Goal: Information Seeking & Learning: Learn about a topic

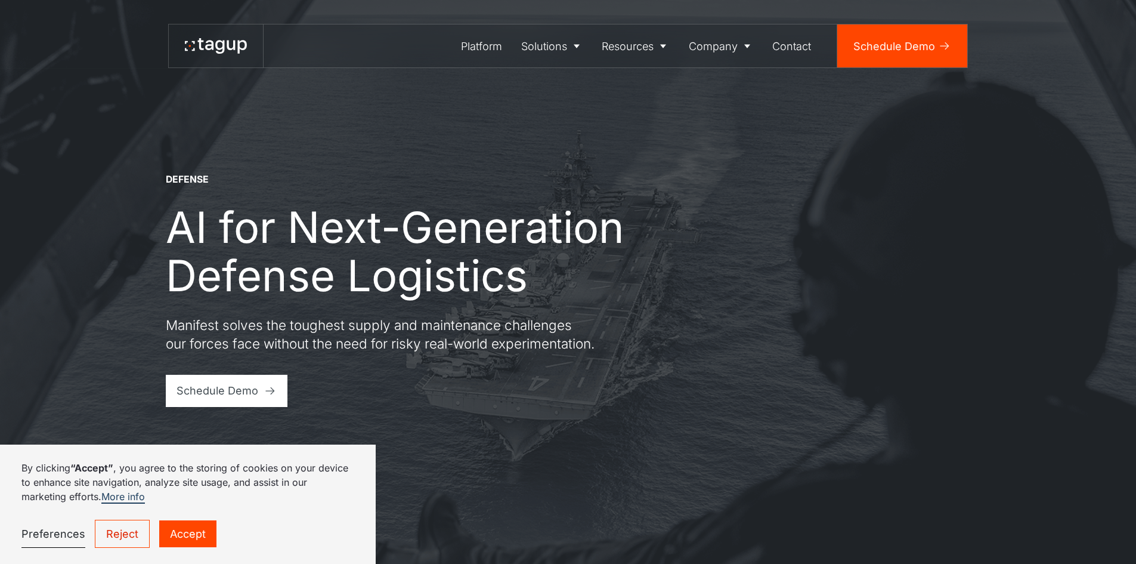
click at [202, 540] on link "Accept" at bounding box center [187, 533] width 57 height 27
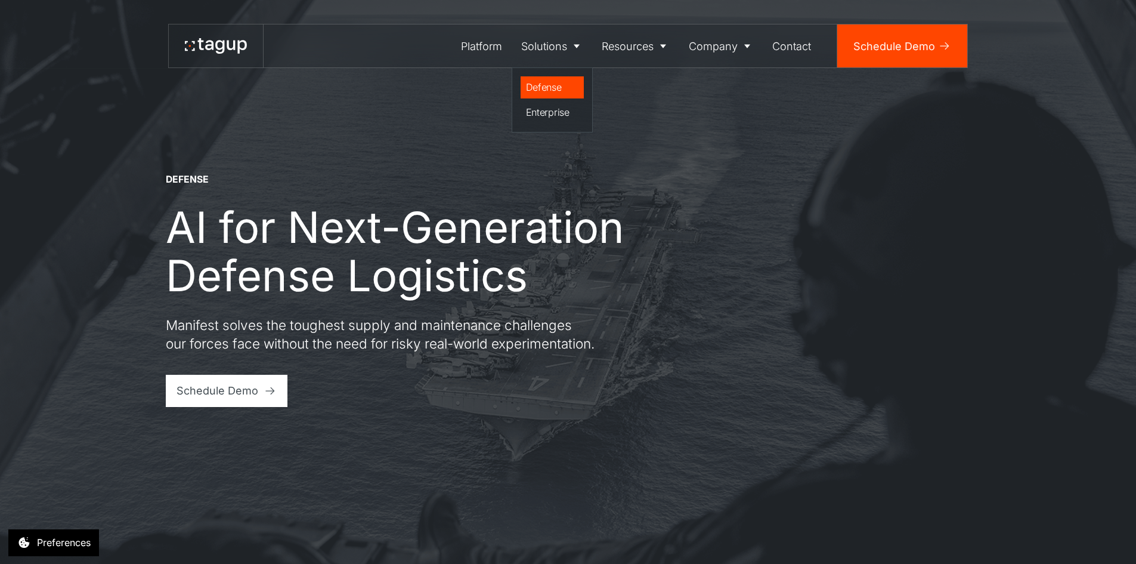
click at [542, 92] on div "Defense" at bounding box center [552, 87] width 53 height 14
click at [538, 89] on div "Defense" at bounding box center [552, 87] width 53 height 14
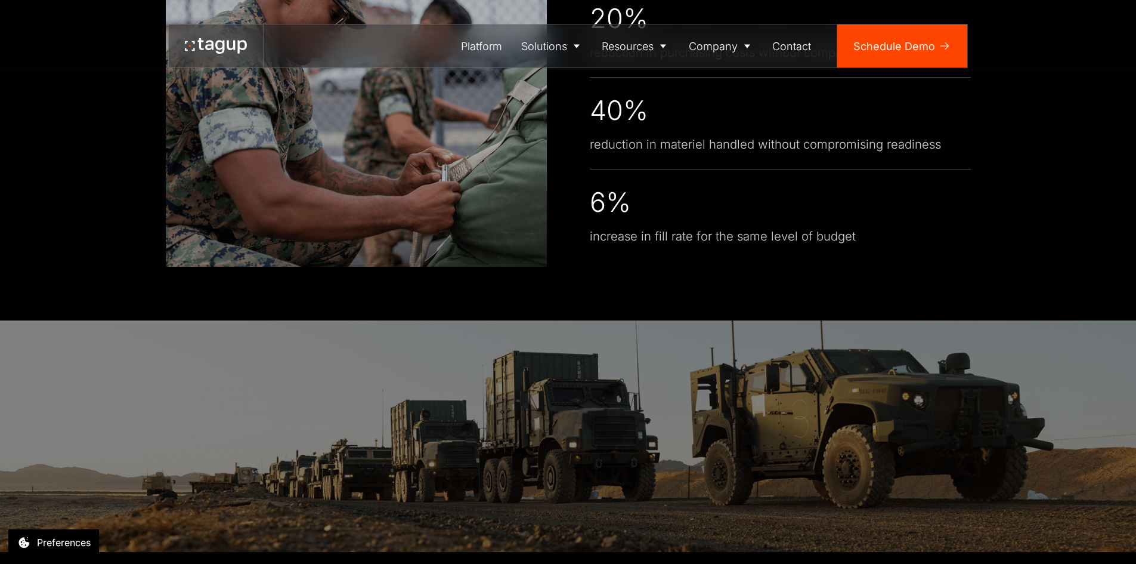
scroll to position [3220, 0]
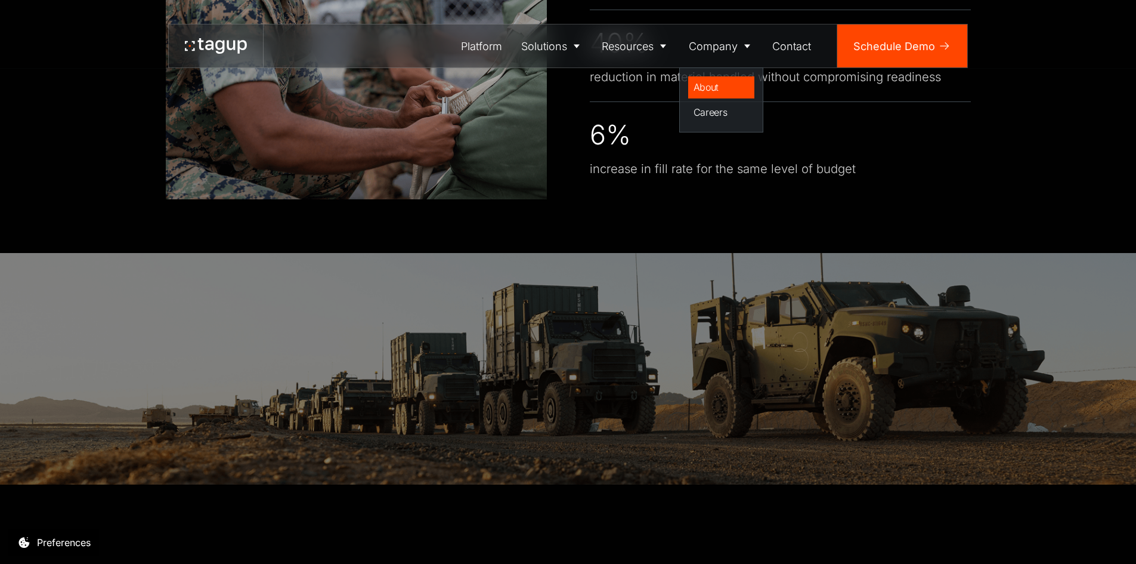
click at [711, 86] on div "About" at bounding box center [722, 87] width 56 height 14
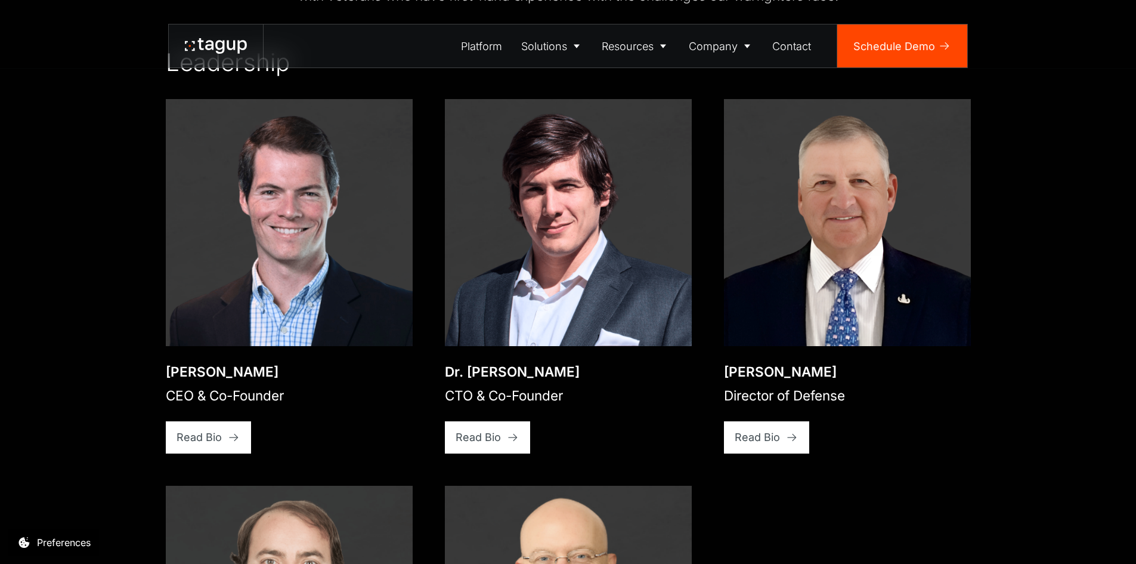
scroll to position [1915, 0]
click at [473, 428] on div "Read Bio" at bounding box center [478, 436] width 45 height 16
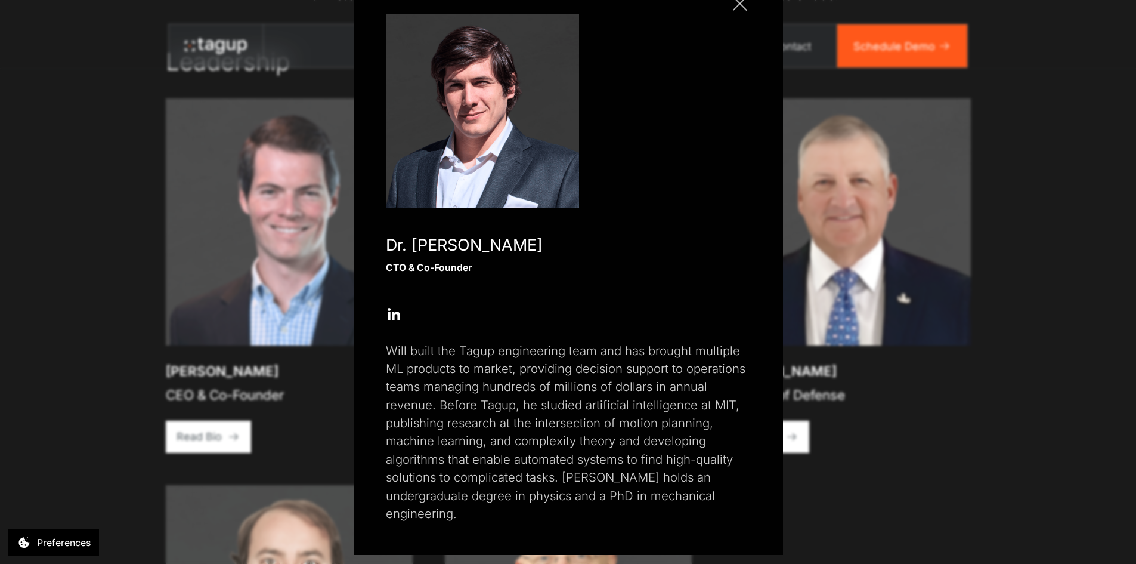
scroll to position [0, 0]
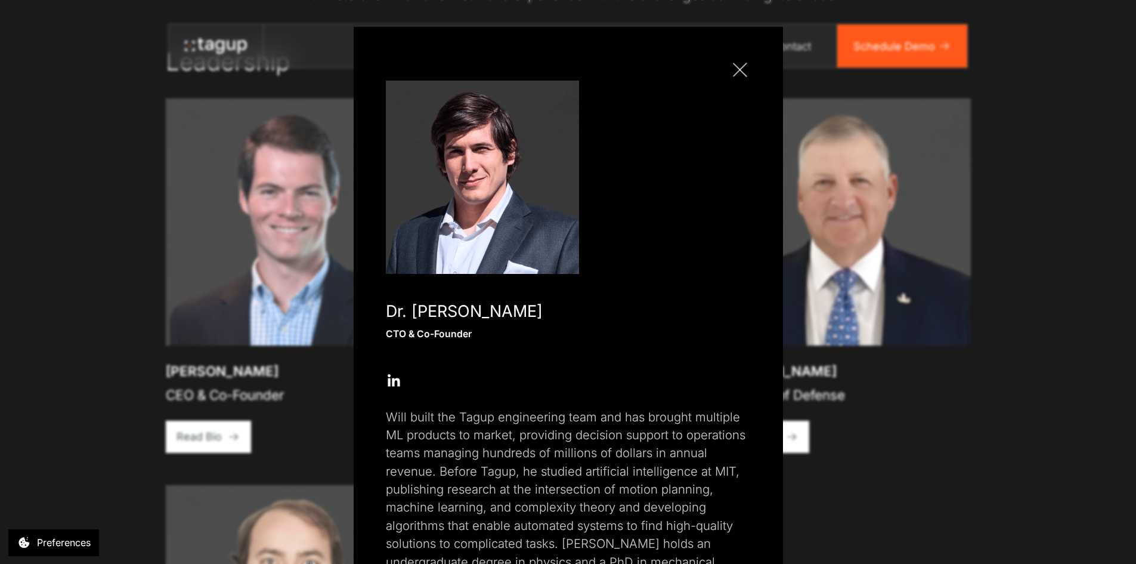
click at [734, 75] on link "Close popup" at bounding box center [739, 69] width 21 height 21
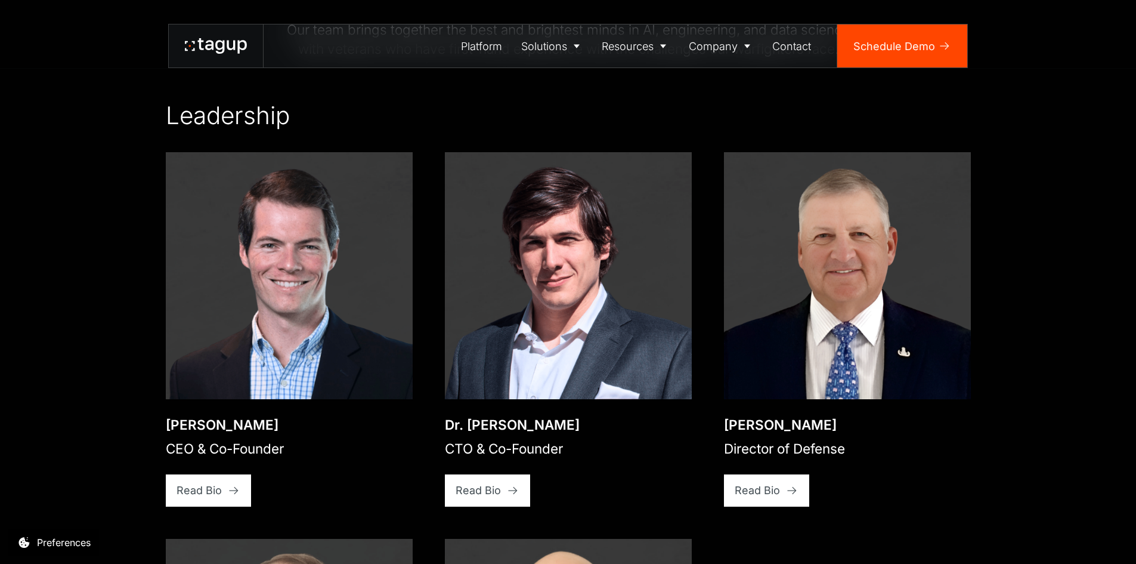
scroll to position [1855, 0]
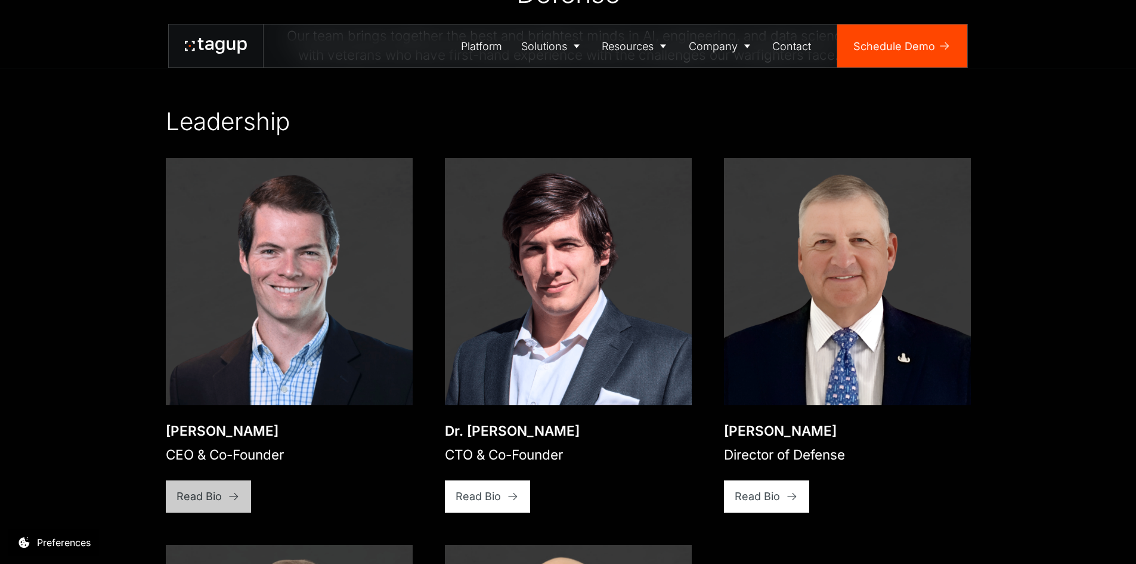
click at [199, 488] on div "Read Bio" at bounding box center [199, 496] width 45 height 16
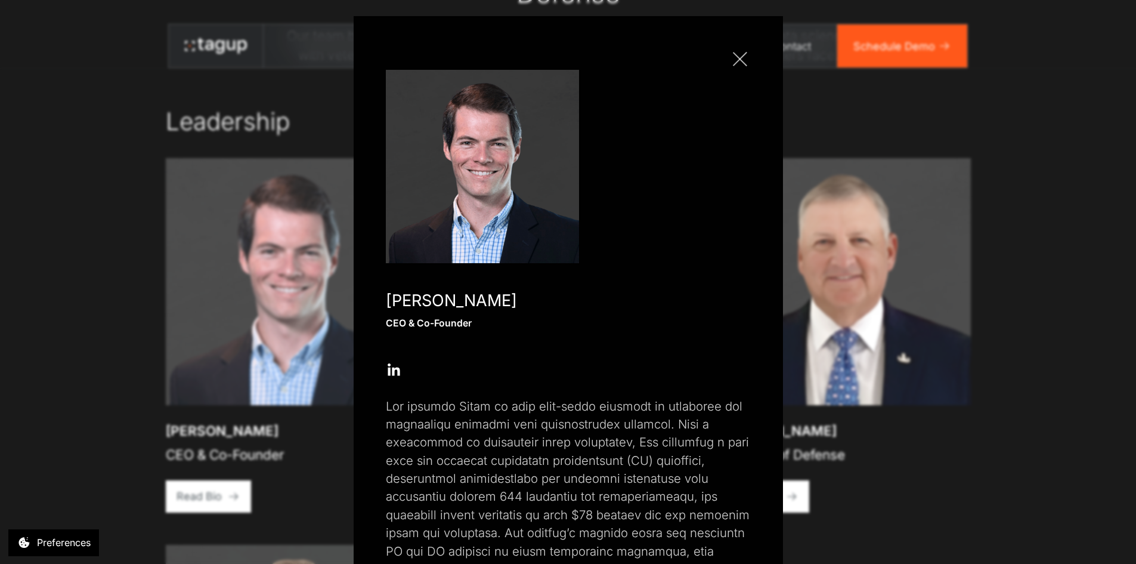
scroll to position [9, 0]
click at [735, 64] on link "Close popup" at bounding box center [739, 60] width 21 height 21
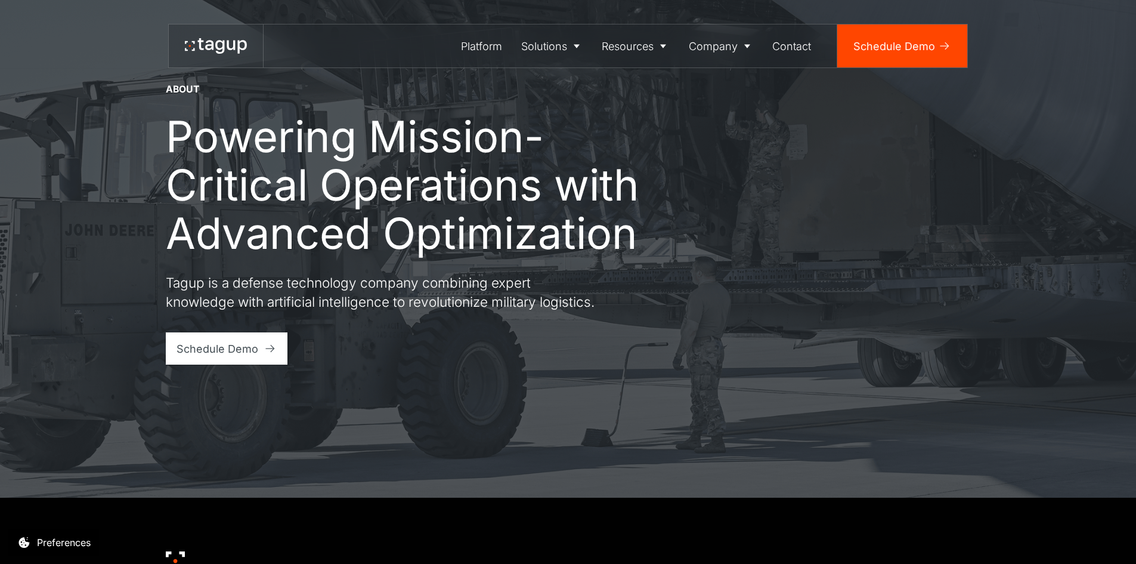
scroll to position [0, 0]
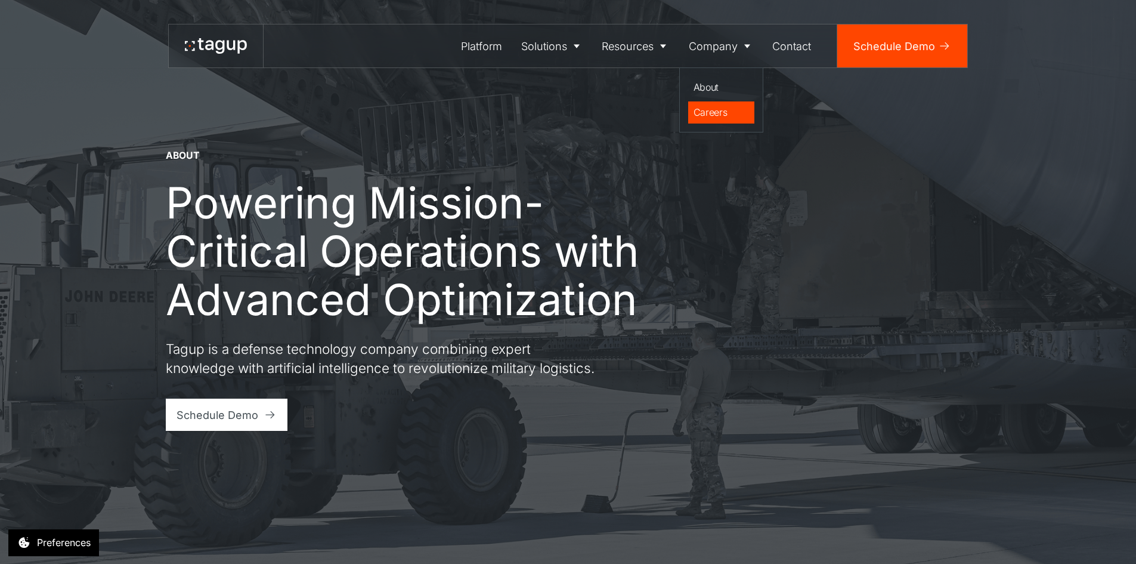
click at [708, 116] on div "Careers" at bounding box center [722, 112] width 56 height 14
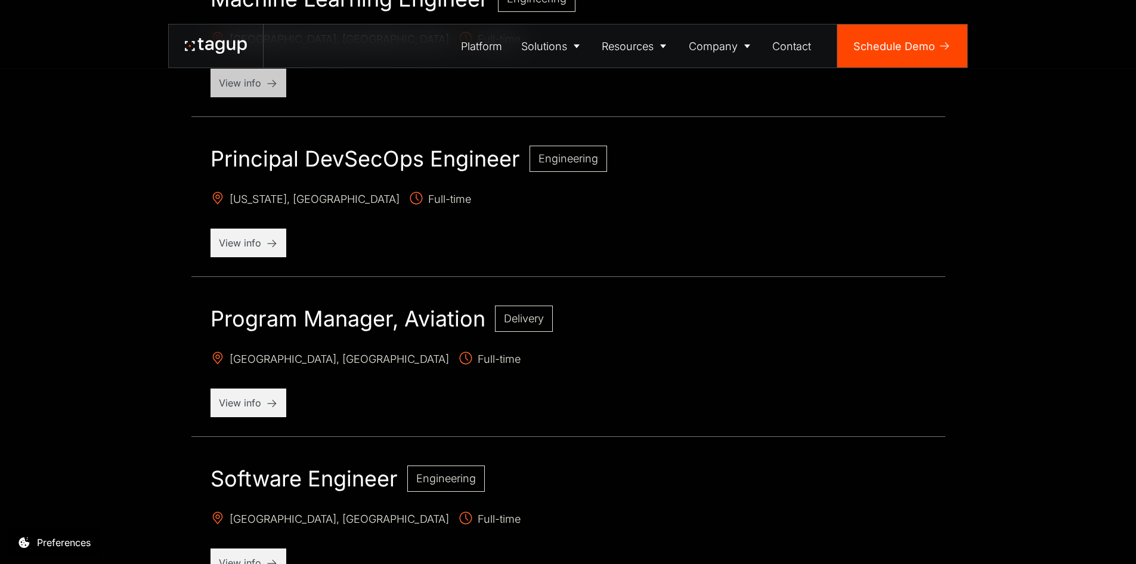
scroll to position [1431, 0]
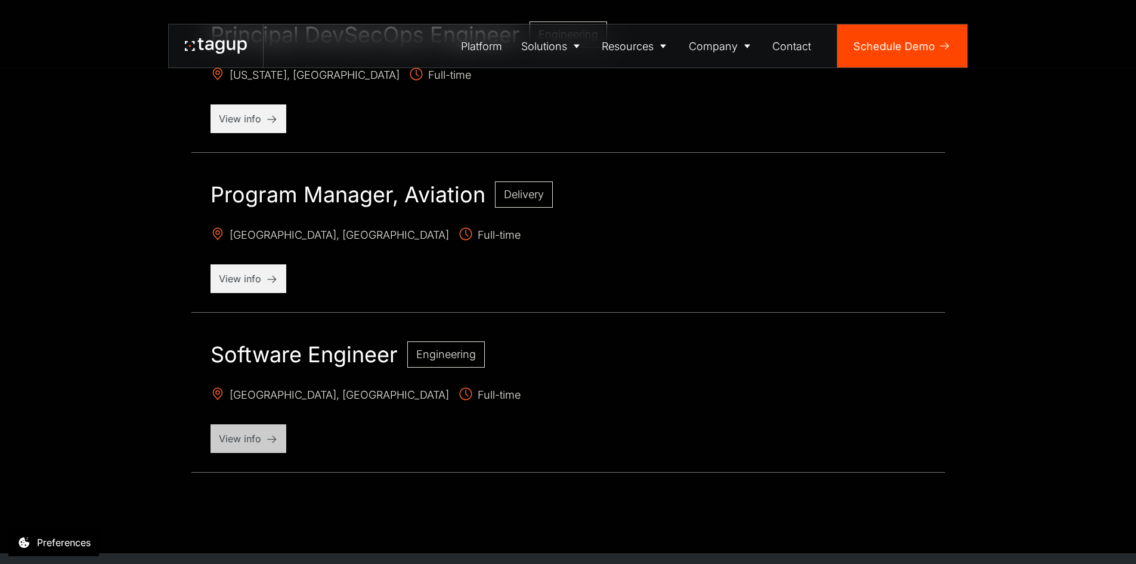
click at [248, 433] on p "View info" at bounding box center [248, 438] width 59 height 14
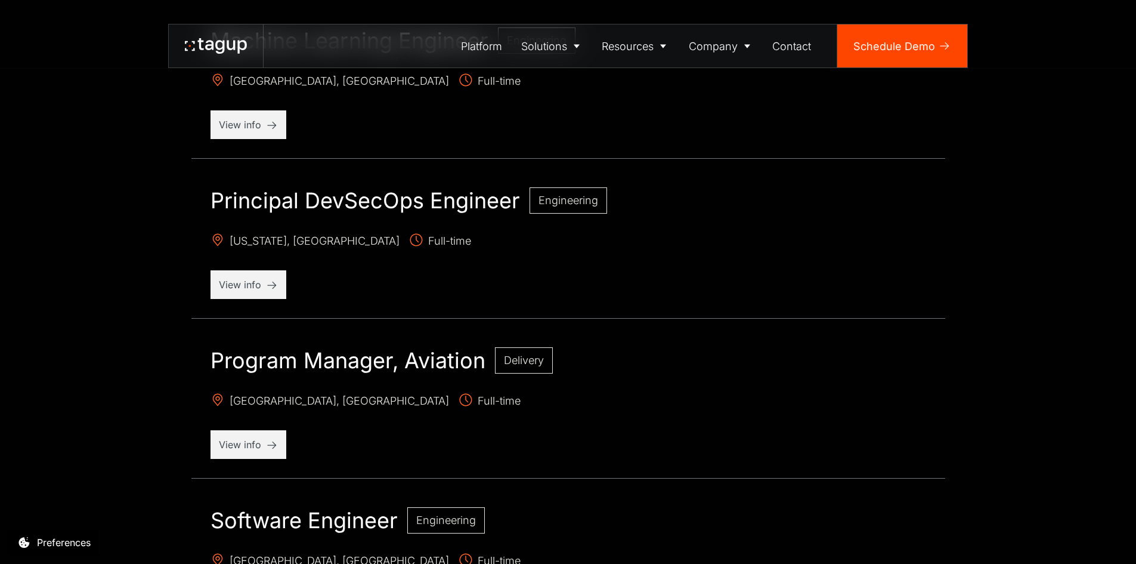
scroll to position [1193, 0]
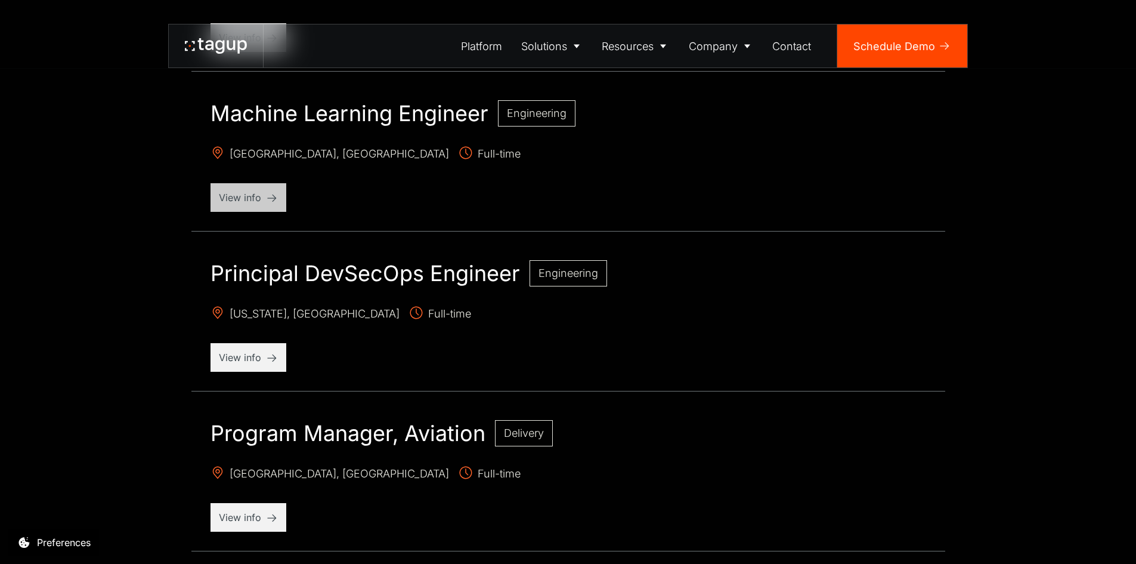
click at [248, 197] on p "View info" at bounding box center [248, 197] width 59 height 14
